Goal: Consume media (video, audio): Consume media (video, audio)

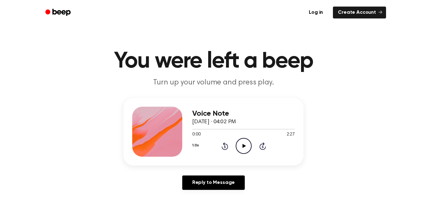
click at [243, 144] on icon "Play Audio" at bounding box center [244, 146] width 16 height 16
click at [242, 145] on icon "Pause Audio" at bounding box center [244, 146] width 16 height 16
click at [377, 87] on header "You were left a beep Turn up your volume and press play." at bounding box center [213, 69] width 412 height 38
click at [247, 142] on icon "Play Audio" at bounding box center [244, 146] width 16 height 16
click at [241, 144] on icon "Pause Audio" at bounding box center [244, 146] width 16 height 16
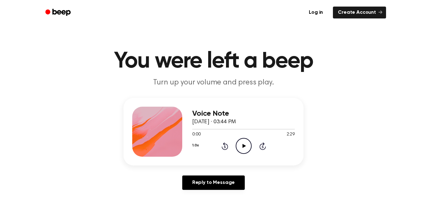
click at [243, 144] on icon "Play Audio" at bounding box center [244, 146] width 16 height 16
